Goal: Check status: Check status

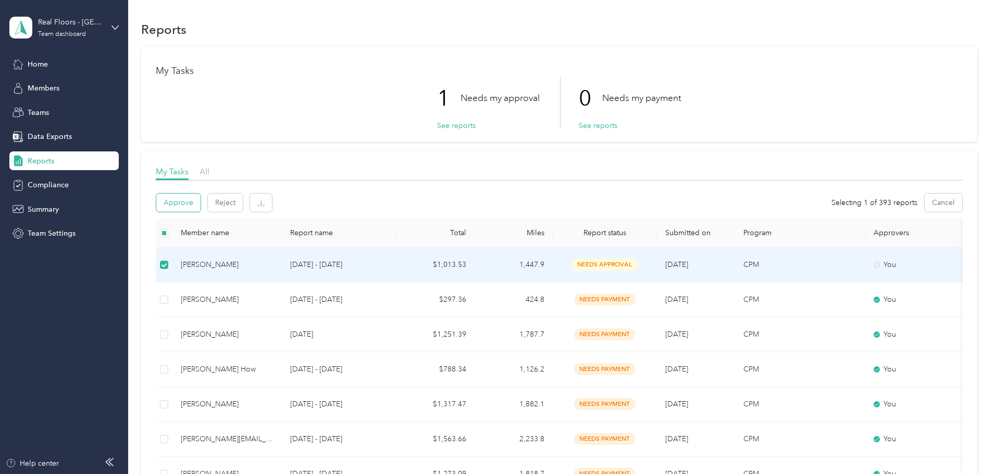
click at [201, 199] on button "Approve" at bounding box center [178, 203] width 44 height 18
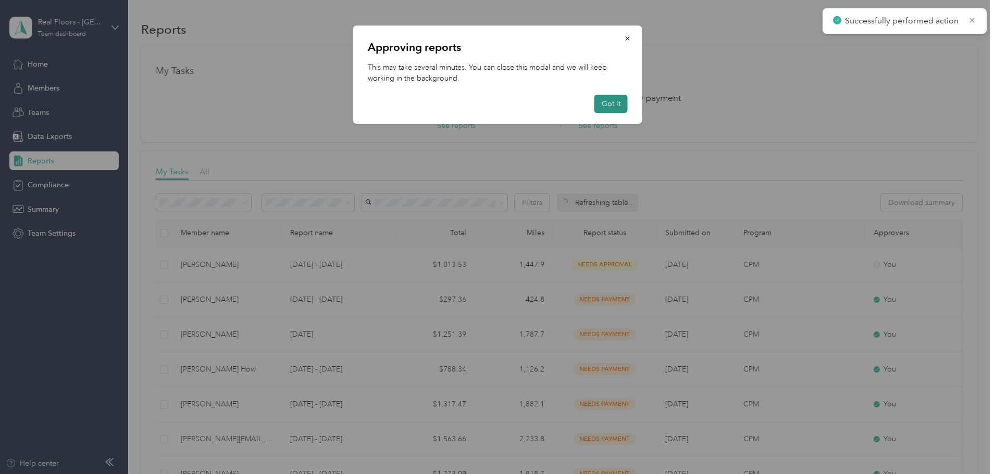
click at [609, 106] on button "Got it" at bounding box center [610, 104] width 33 height 18
